Goal: Information Seeking & Learning: Learn about a topic

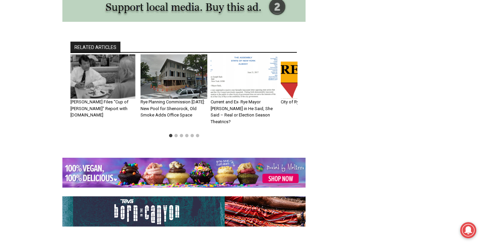
scroll to position [4905, 0]
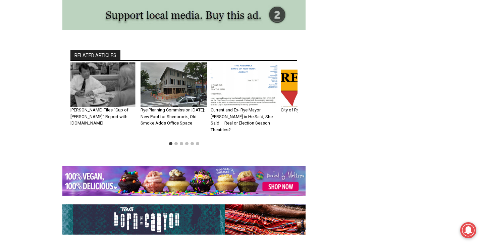
click at [113, 62] on img "1 of 6" at bounding box center [103, 84] width 67 height 45
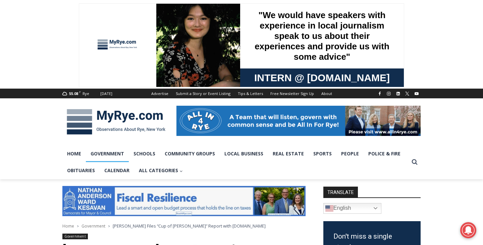
click at [117, 154] on link "Government" at bounding box center [107, 153] width 43 height 17
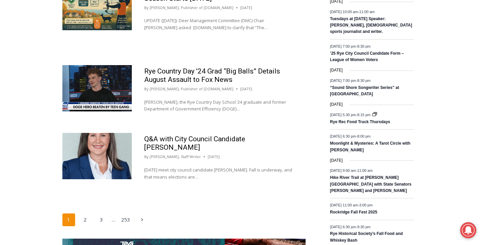
scroll to position [1050, 0]
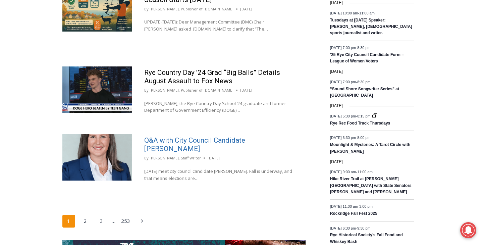
click at [205, 136] on link "Q&A with City Council Candidate [PERSON_NAME]" at bounding box center [194, 144] width 101 height 16
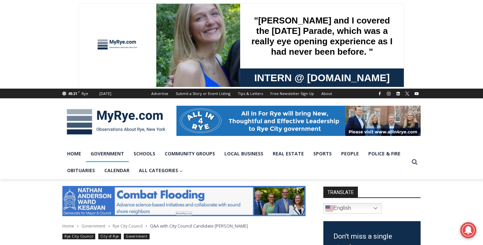
click at [120, 154] on link "Government" at bounding box center [107, 153] width 43 height 17
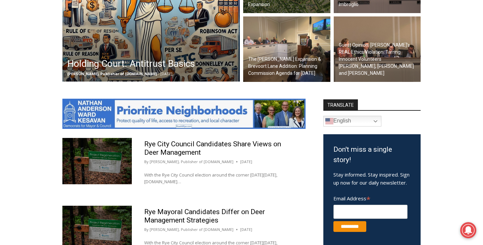
scroll to position [352, 0]
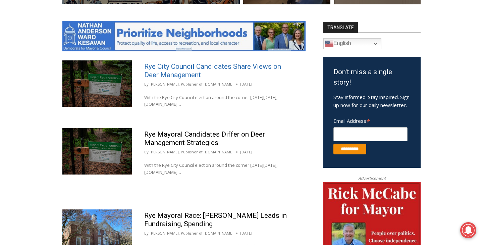
click at [200, 75] on link "Rye City Council Candidates Share Views on Deer Management" at bounding box center [212, 70] width 137 height 16
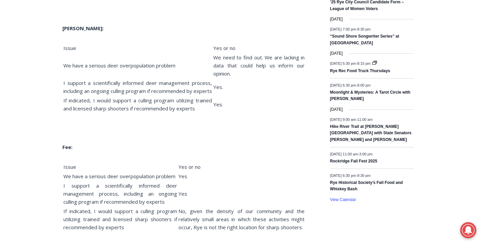
scroll to position [989, 0]
